Goal: Task Accomplishment & Management: Use online tool/utility

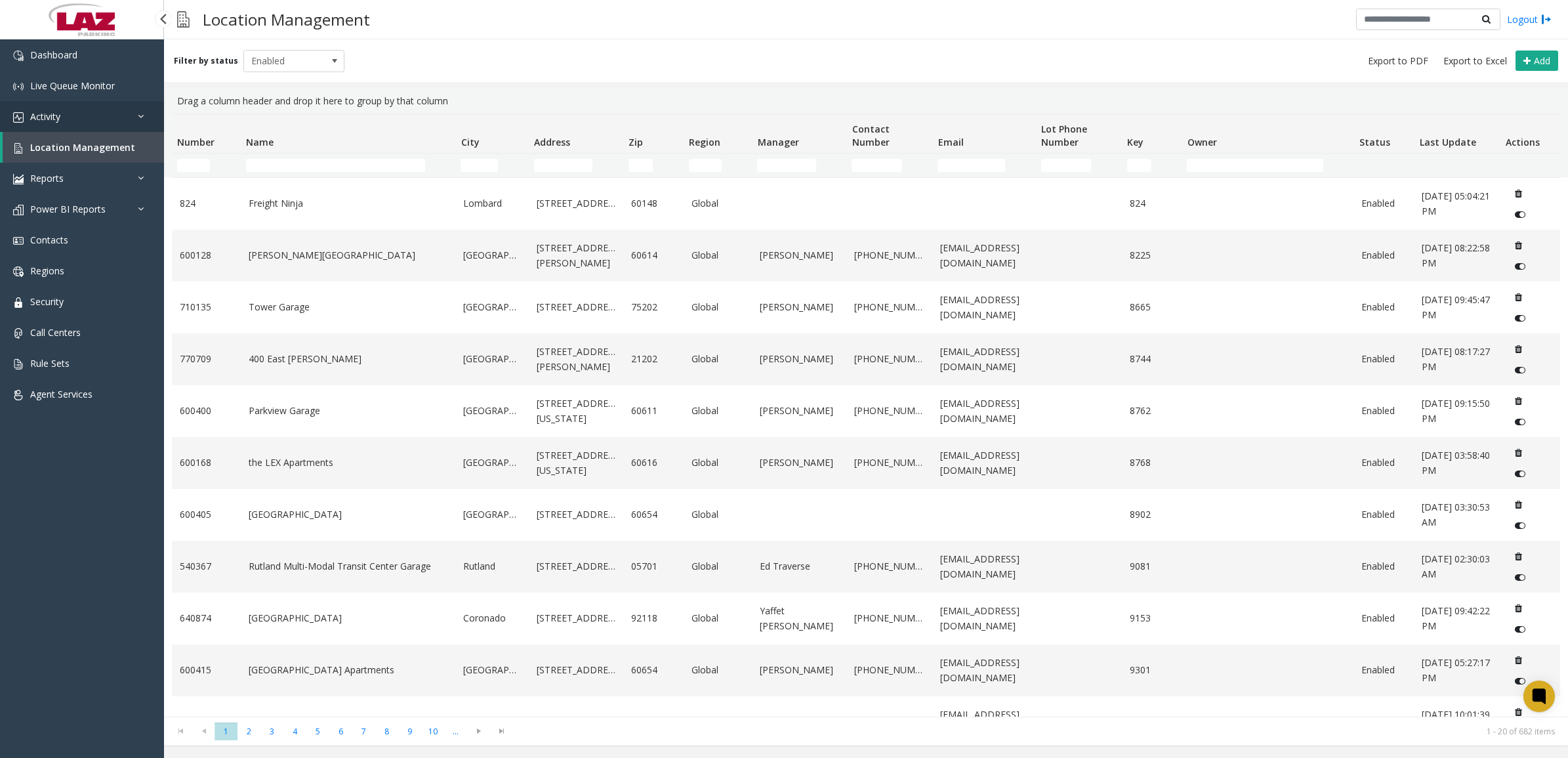
click at [50, 108] on link "Activity" at bounding box center [82, 116] width 164 height 31
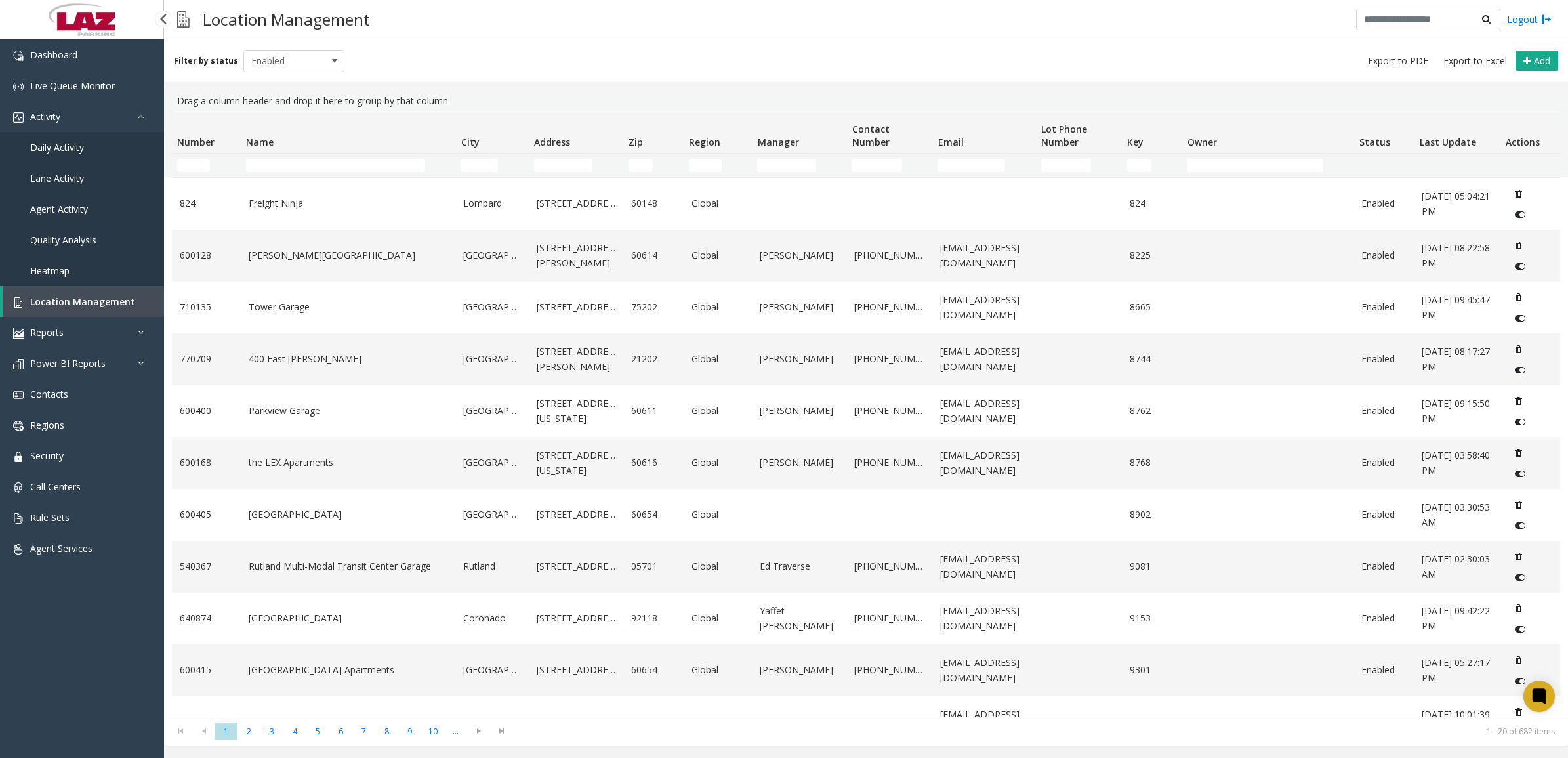
click at [56, 142] on span "Daily Activity" at bounding box center [57, 147] width 54 height 12
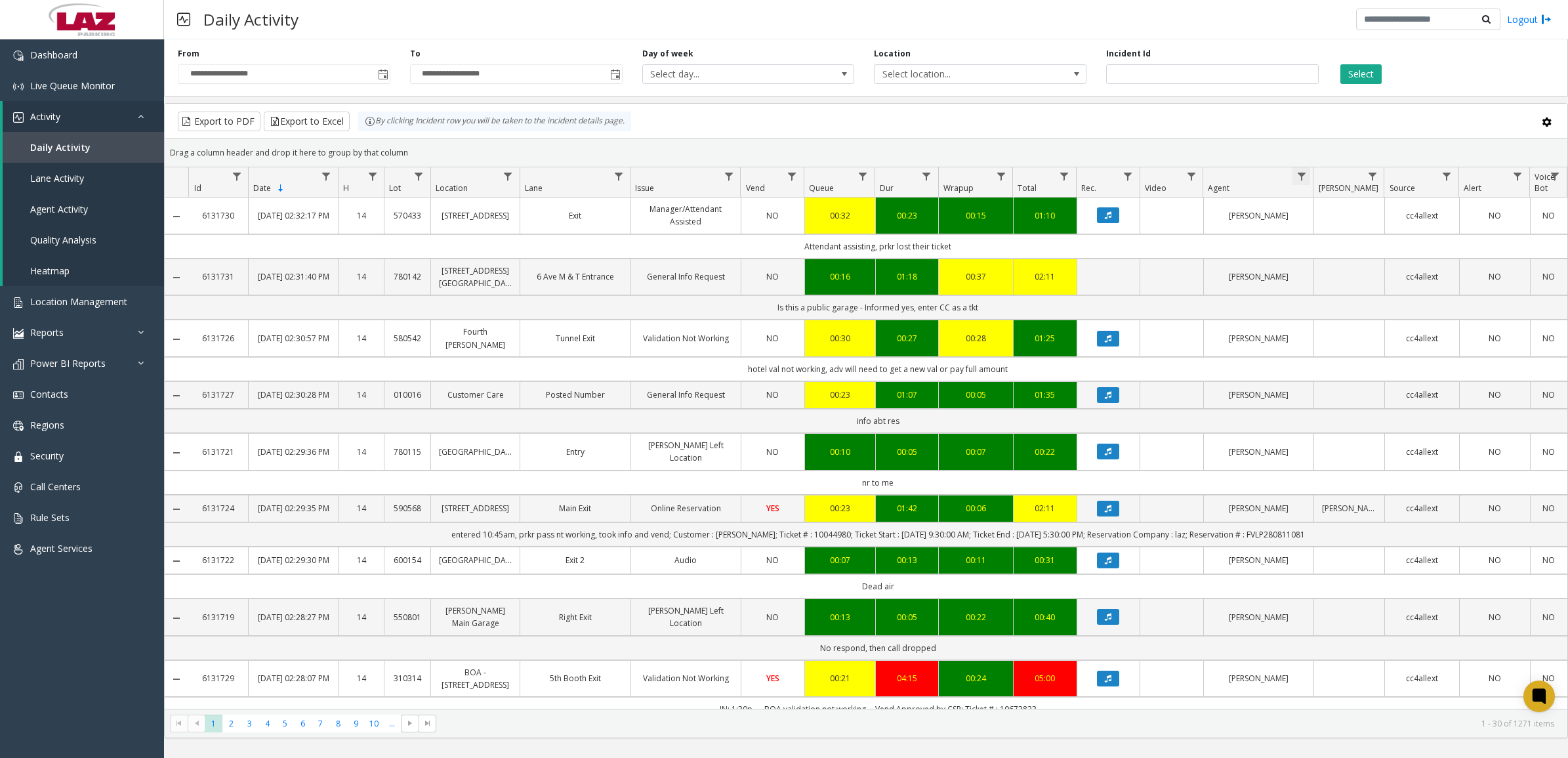
click at [1299, 178] on span "Data table" at bounding box center [1302, 176] width 11 height 11
click at [1329, 232] on input "Agent Filter" at bounding box center [1358, 233] width 111 height 22
type input "******"
click button "Filter" at bounding box center [1387, 356] width 54 height 29
